Goal: Check status: Check status

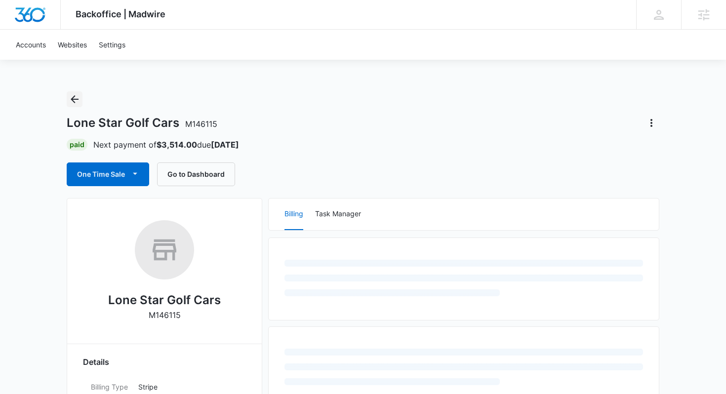
click at [79, 101] on icon "Back" at bounding box center [75, 99] width 12 height 12
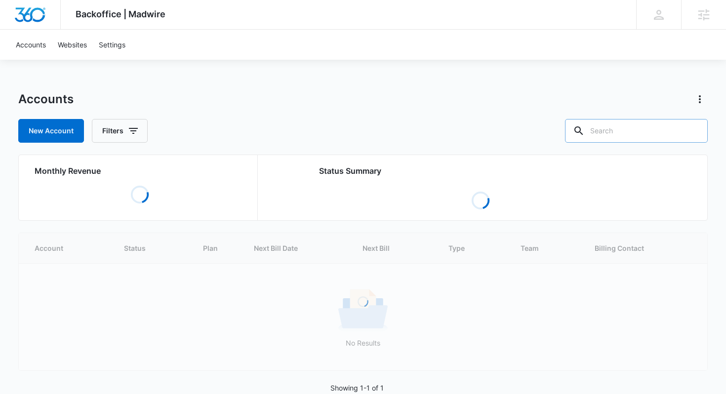
click at [636, 128] on input "text" at bounding box center [636, 131] width 143 height 24
paste input "M335861"
type input "M335861"
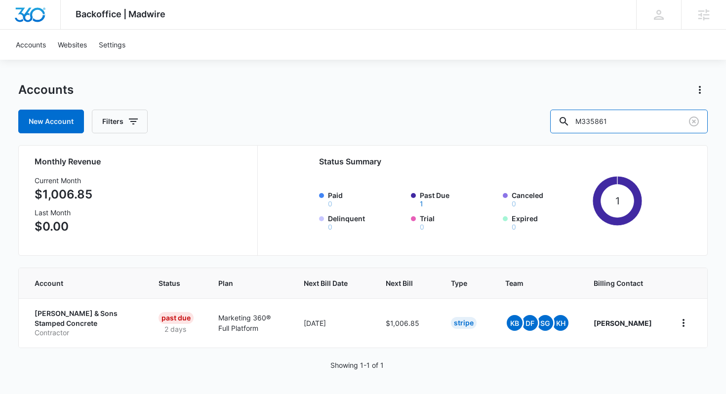
scroll to position [9, 0]
click at [94, 309] on p "[PERSON_NAME] & Sons Stamped Concrete" at bounding box center [85, 318] width 100 height 19
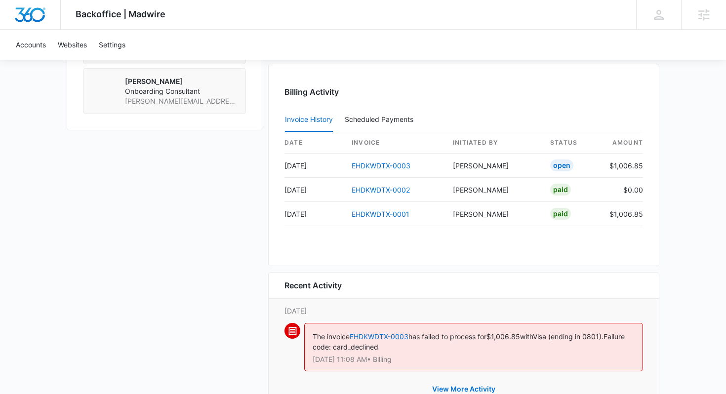
scroll to position [893, 0]
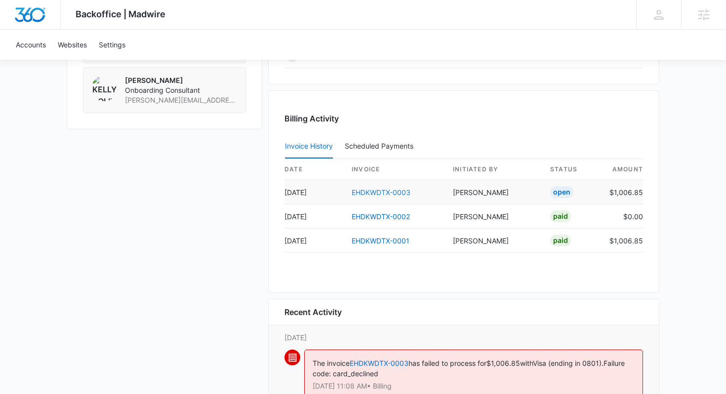
click at [398, 191] on link "EHDKWDTX-0003" at bounding box center [381, 192] width 59 height 8
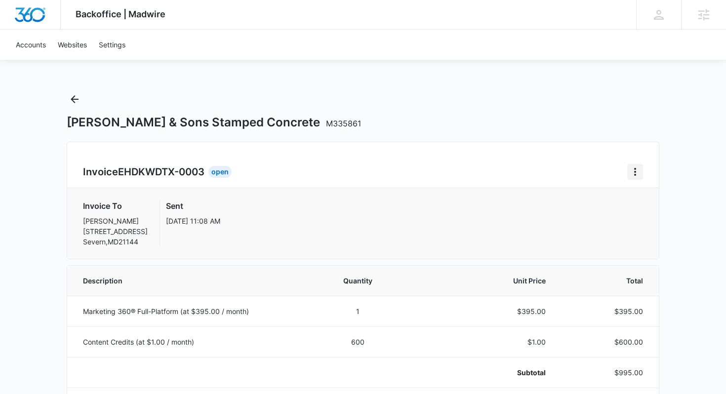
click at [635, 179] on button "Home" at bounding box center [635, 172] width 16 height 16
click at [636, 214] on button "Retry Payment" at bounding box center [674, 214] width 93 height 15
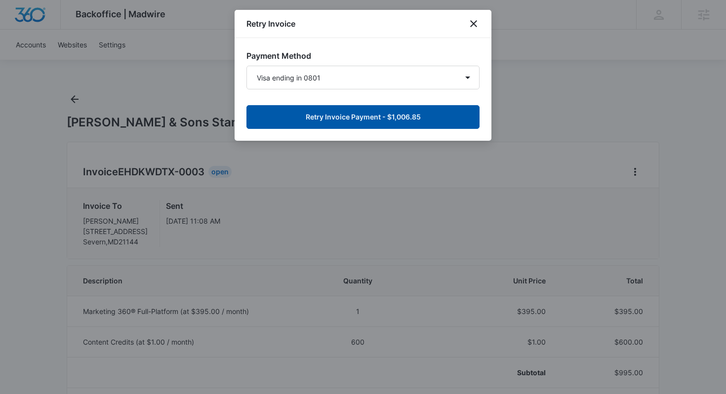
click at [392, 119] on button "Retry Invoice Payment - $1,006.85" at bounding box center [362, 117] width 233 height 24
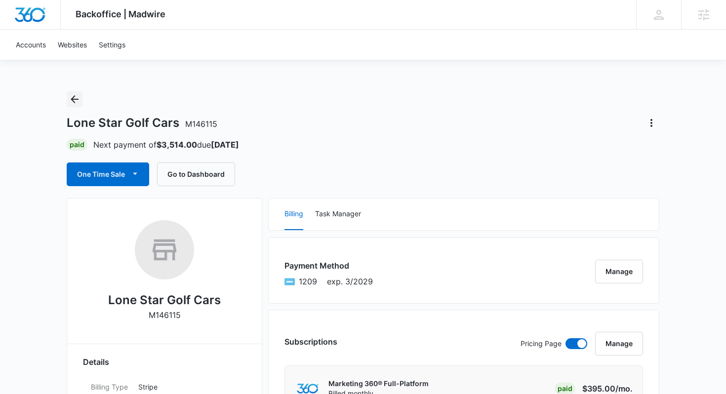
click at [75, 101] on icon "Back" at bounding box center [75, 99] width 12 height 12
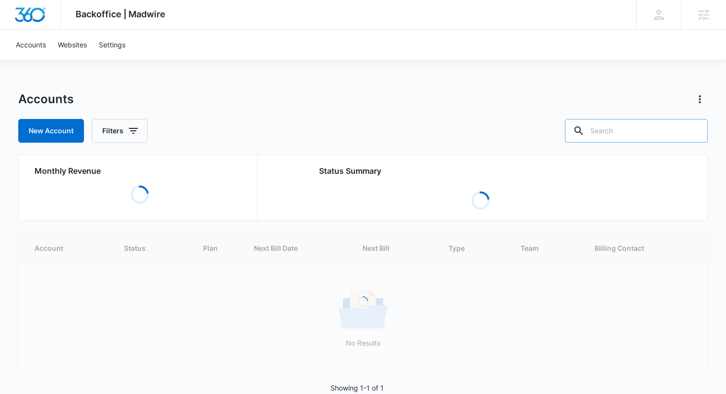
click at [652, 129] on input "text" at bounding box center [636, 131] width 143 height 24
paste input "M335861"
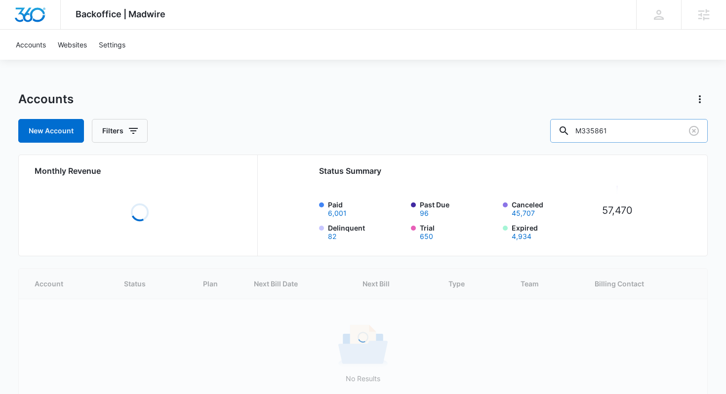
type input "M335861"
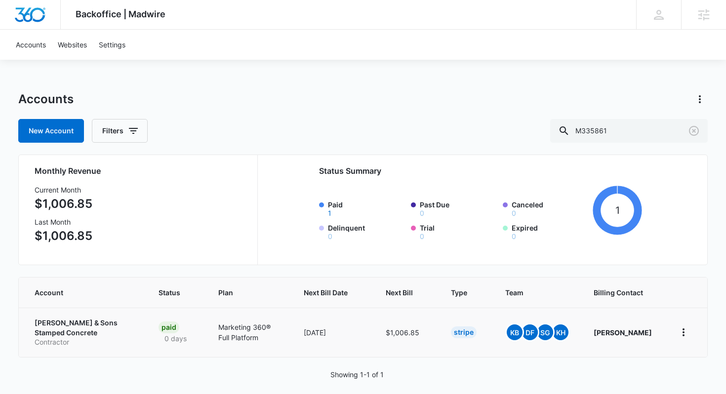
click at [99, 319] on p "[PERSON_NAME] & Sons Stamped Concrete" at bounding box center [85, 327] width 100 height 19
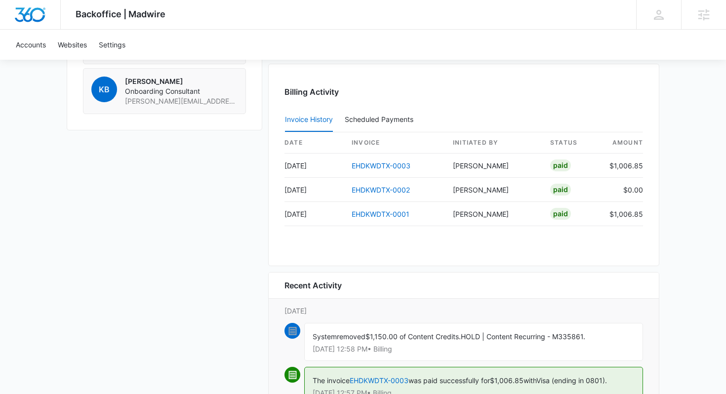
scroll to position [895, 0]
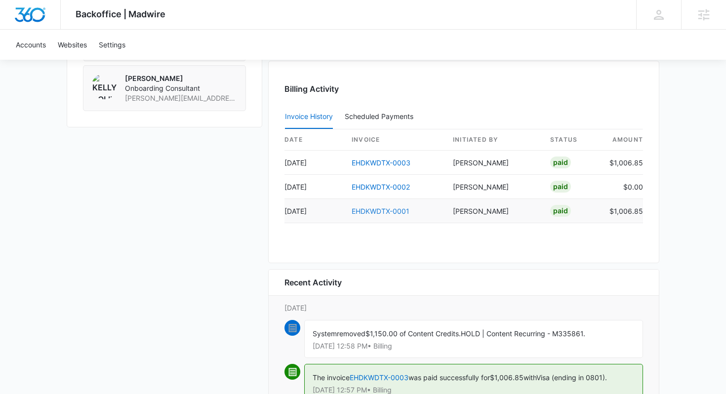
click at [390, 210] on link "EHDKWDTX-0001" at bounding box center [381, 211] width 58 height 8
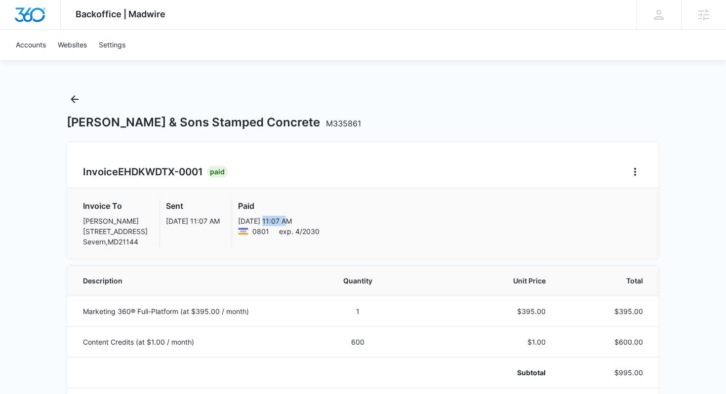
drag, startPoint x: 260, startPoint y: 220, endPoint x: 281, endPoint y: 220, distance: 20.7
click at [281, 220] on p "[DATE] 11:07 AM" at bounding box center [278, 221] width 81 height 10
click at [312, 221] on p "[DATE] 11:07 AM" at bounding box center [278, 221] width 81 height 10
click at [80, 100] on icon "Back" at bounding box center [75, 99] width 12 height 12
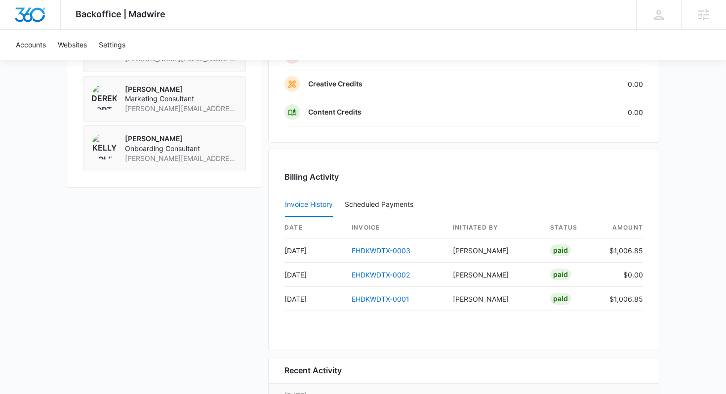
scroll to position [847, 0]
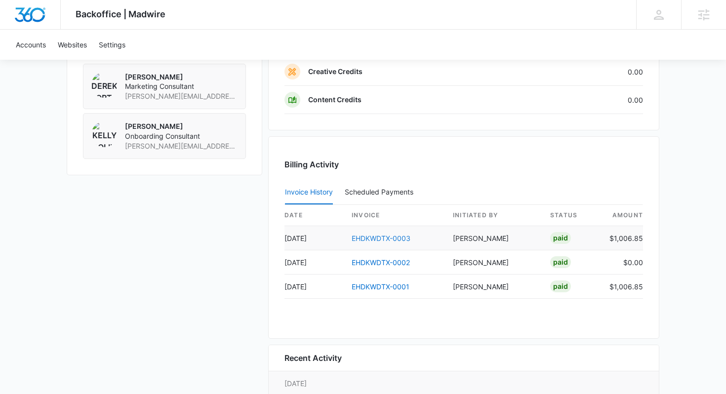
click at [393, 236] on link "EHDKWDTX-0003" at bounding box center [381, 238] width 59 height 8
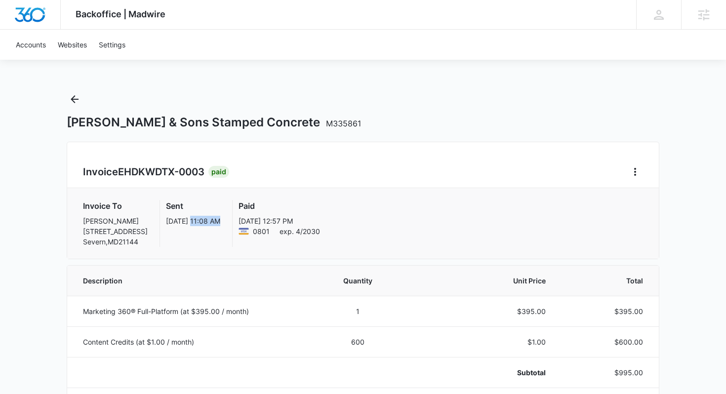
drag, startPoint x: 191, startPoint y: 221, endPoint x: 222, endPoint y: 219, distance: 30.7
click at [222, 219] on div "Invoice To [PERSON_NAME][GEOGRAPHIC_DATA][STREET_ADDRESS] Sent [DATE] 11:08 AM …" at bounding box center [363, 223] width 560 height 47
click at [75, 99] on icon "Back" at bounding box center [75, 99] width 8 height 8
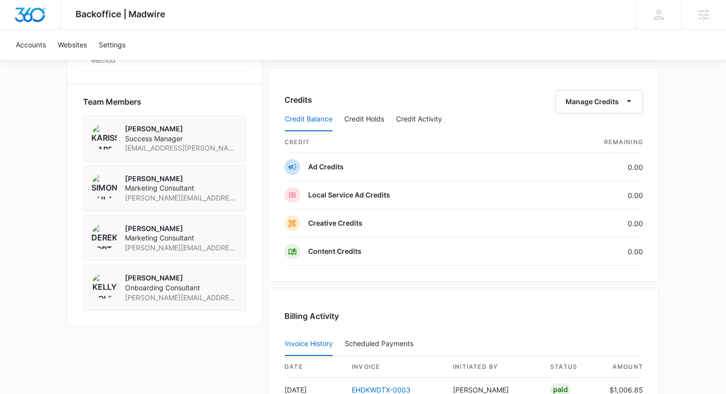
scroll to position [696, 0]
